Goal: Transaction & Acquisition: Download file/media

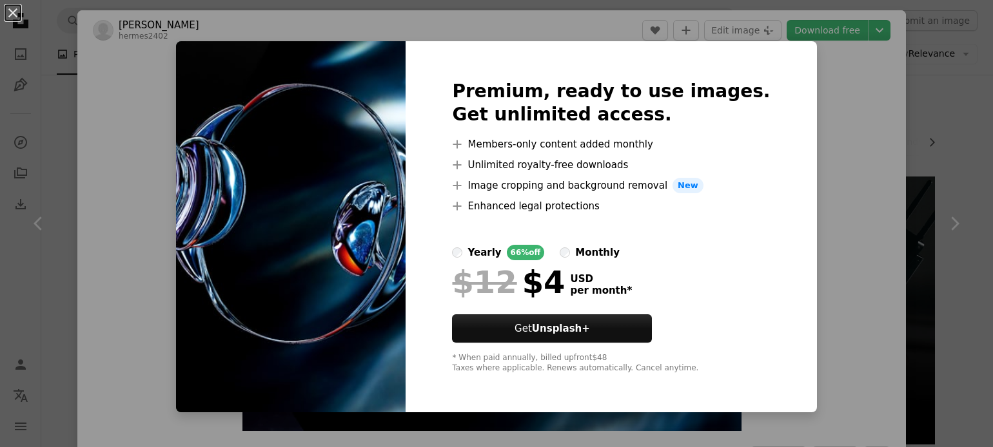
scroll to position [129, 0]
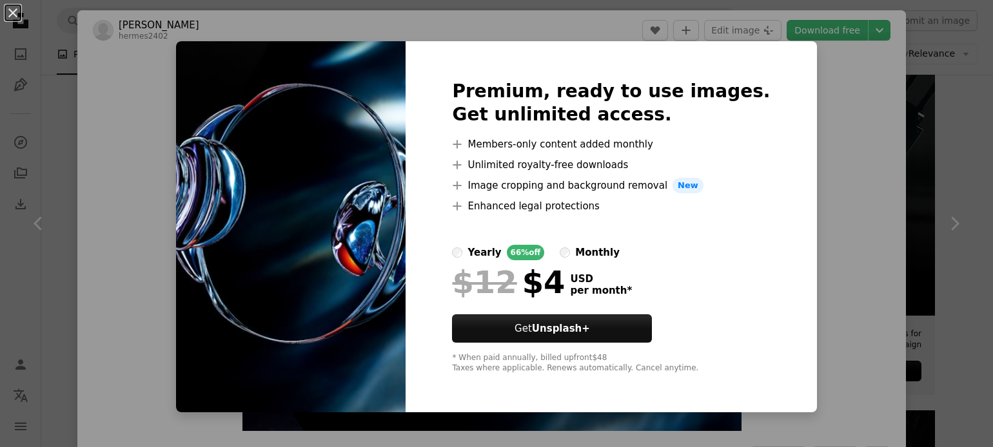
click at [894, 194] on div "An X shape Premium, ready to use images. Get unlimited access. A plus sign Memb…" at bounding box center [496, 223] width 993 height 447
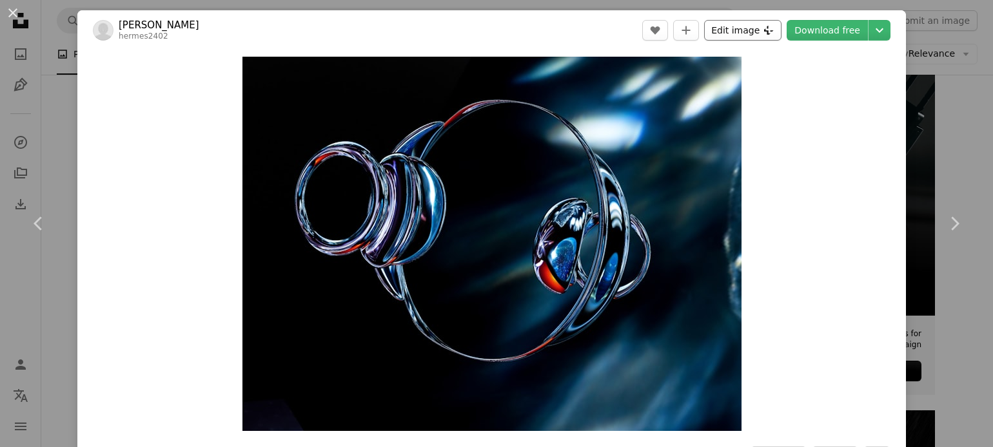
click at [750, 29] on button "Edit image Plus sign for Unsplash+" at bounding box center [742, 30] width 77 height 21
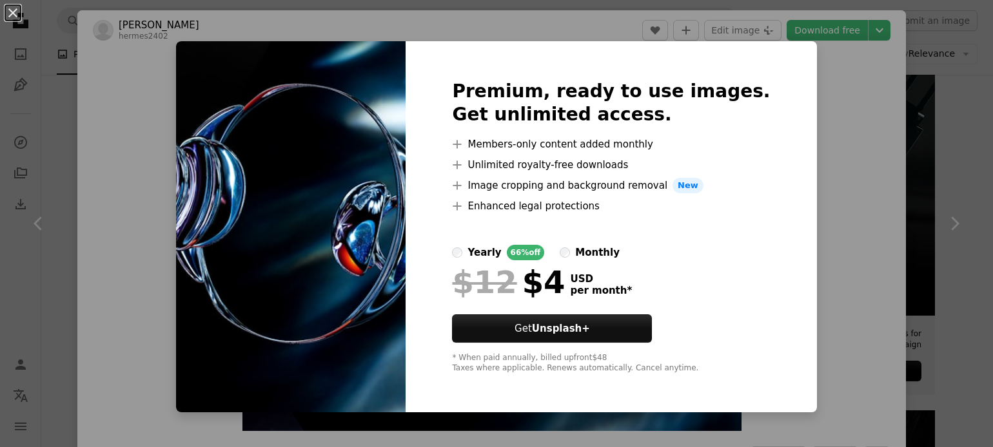
click at [807, 148] on div "An X shape Premium, ready to use images. Get unlimited access. A plus sign Memb…" at bounding box center [496, 223] width 993 height 447
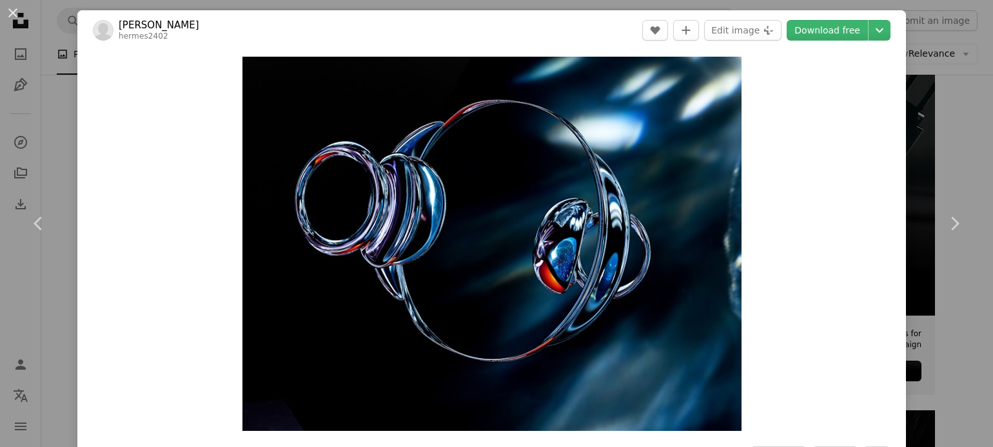
drag, startPoint x: 862, startPoint y: 3, endPoint x: 554, endPoint y: 10, distance: 308.2
click at [554, 10] on header "[PERSON_NAME] hermes2402 A heart A plus sign Edit image Plus sign for Unsplash+…" at bounding box center [491, 30] width 828 height 40
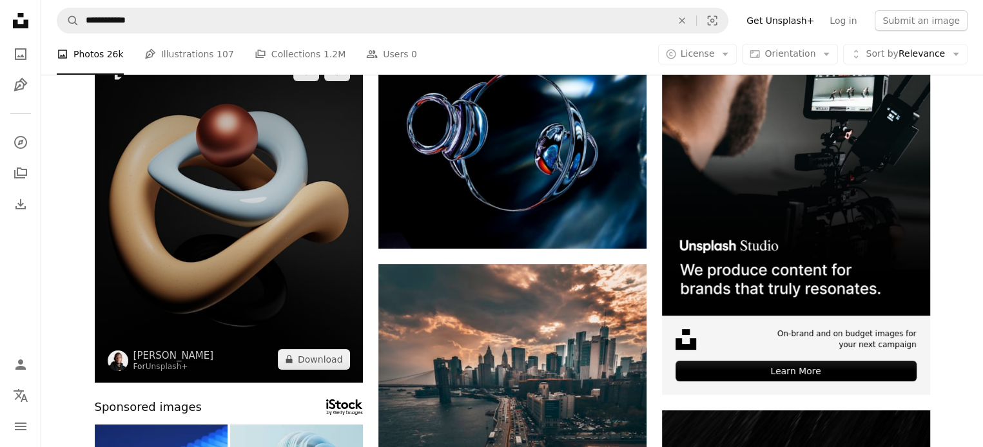
click at [329, 99] on img at bounding box center [229, 215] width 268 height 335
